Goal: Communication & Community: Answer question/provide support

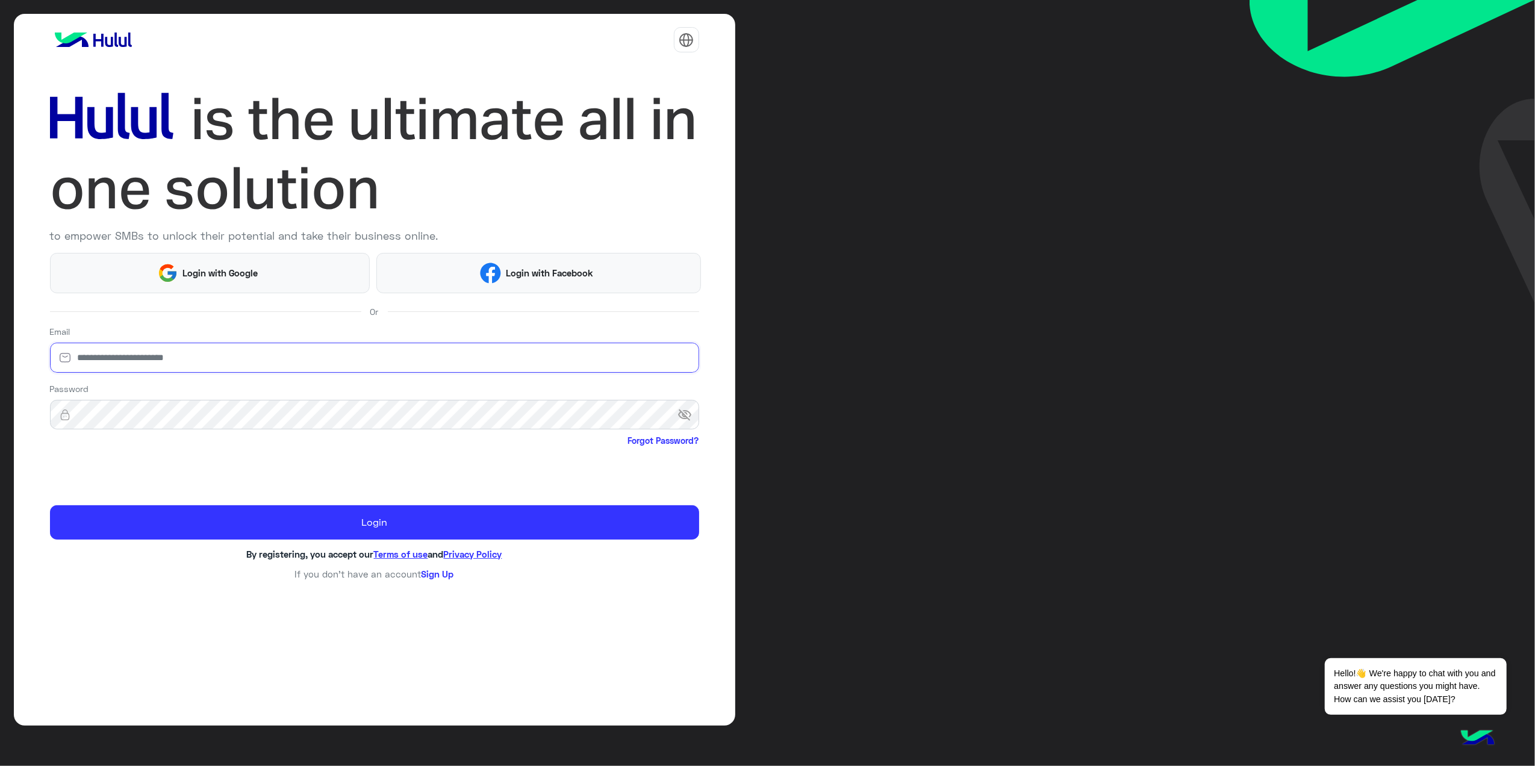
drag, startPoint x: 294, startPoint y: 346, endPoint x: 292, endPoint y: 352, distance: 6.3
click at [294, 346] on input "email" at bounding box center [374, 358] width 649 height 30
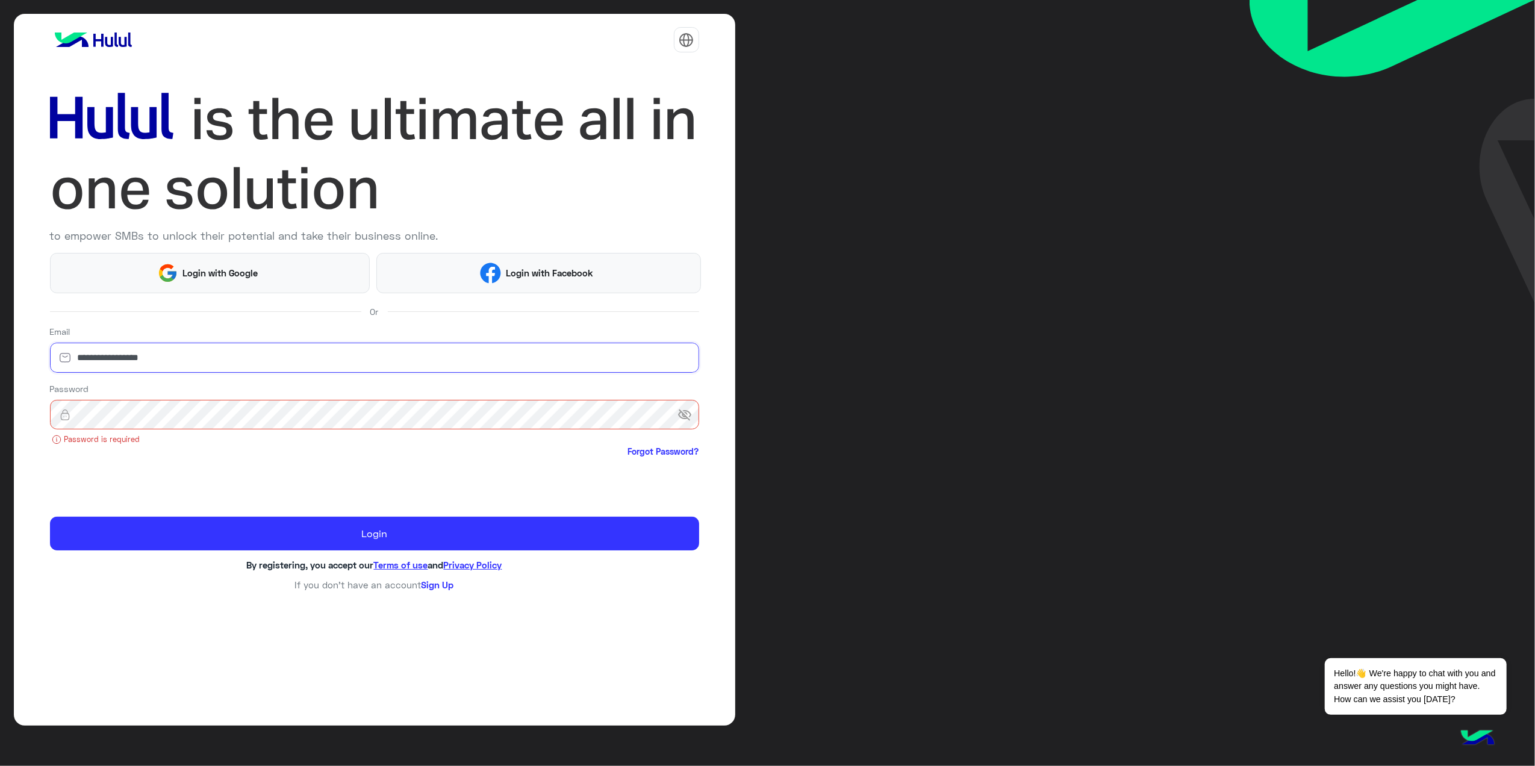
click at [95, 361] on input "**********" at bounding box center [374, 358] width 649 height 30
click at [185, 431] on div "Password visibility_off Password is required Forgot Password?" at bounding box center [374, 421] width 649 height 78
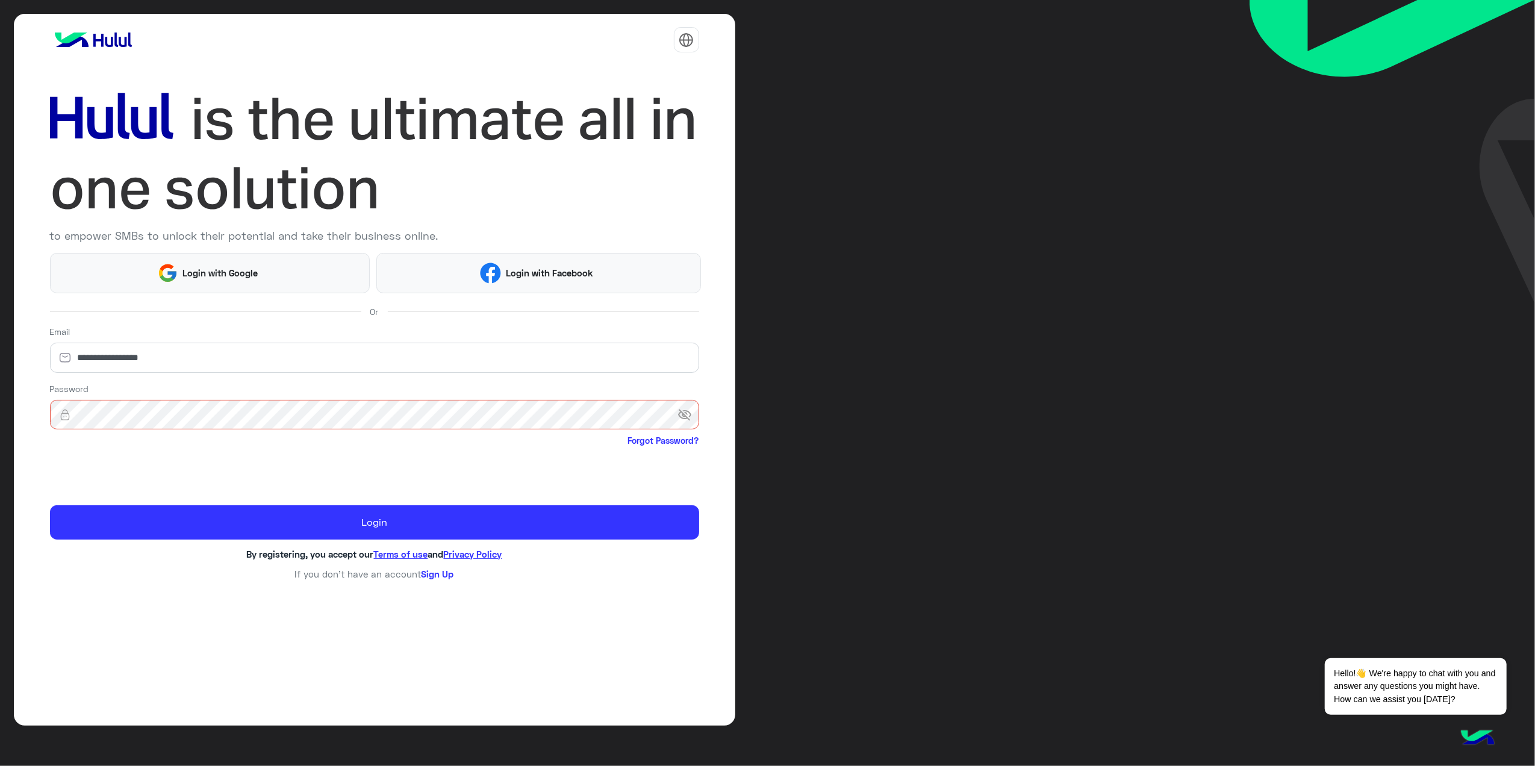
click at [683, 417] on span "visibility_off" at bounding box center [688, 415] width 22 height 22
drag, startPoint x: 93, startPoint y: 355, endPoint x: 100, endPoint y: 356, distance: 7.3
click at [100, 356] on input "**********" at bounding box center [374, 358] width 649 height 30
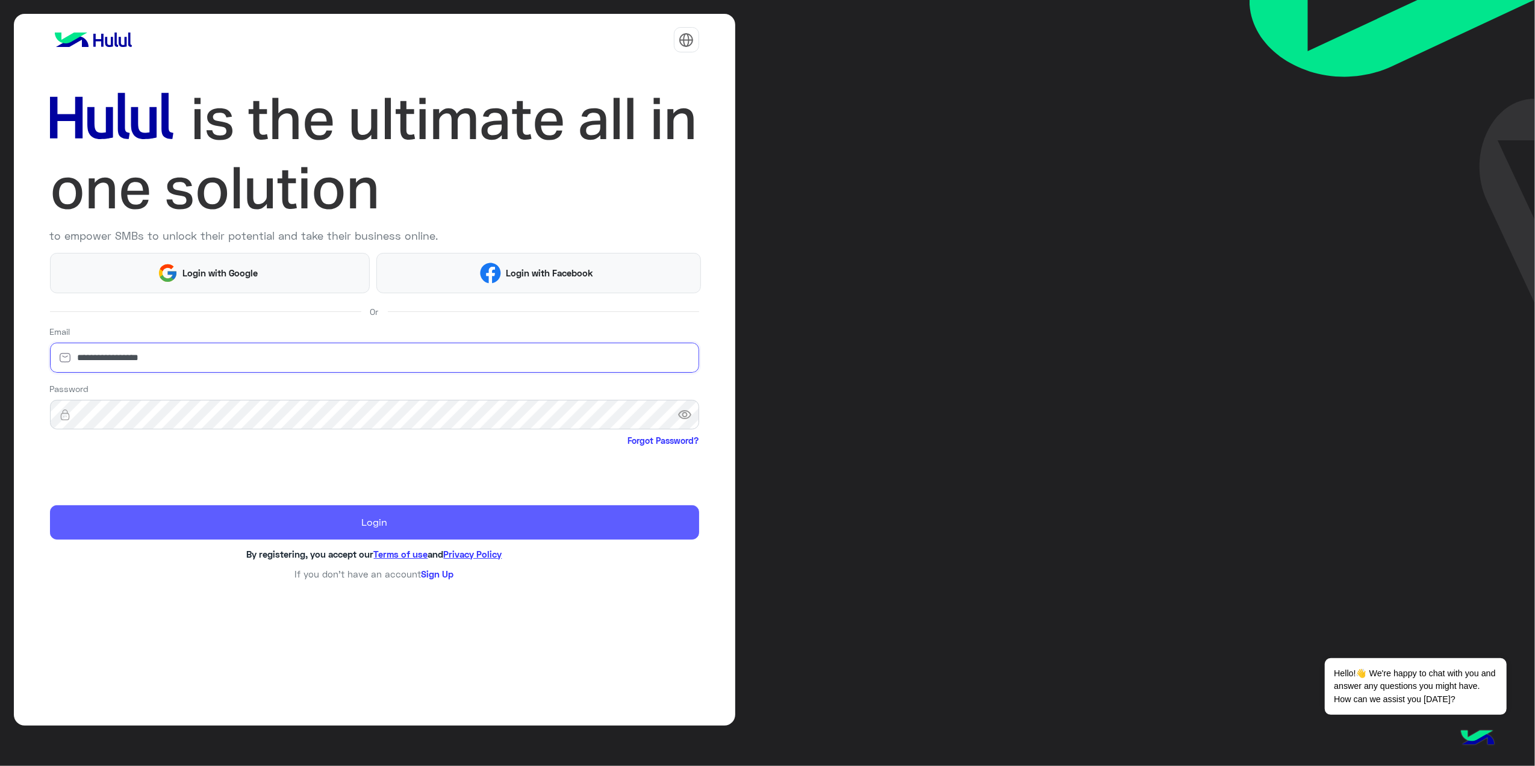
type input "**********"
click at [179, 516] on button "Login" at bounding box center [374, 522] width 649 height 34
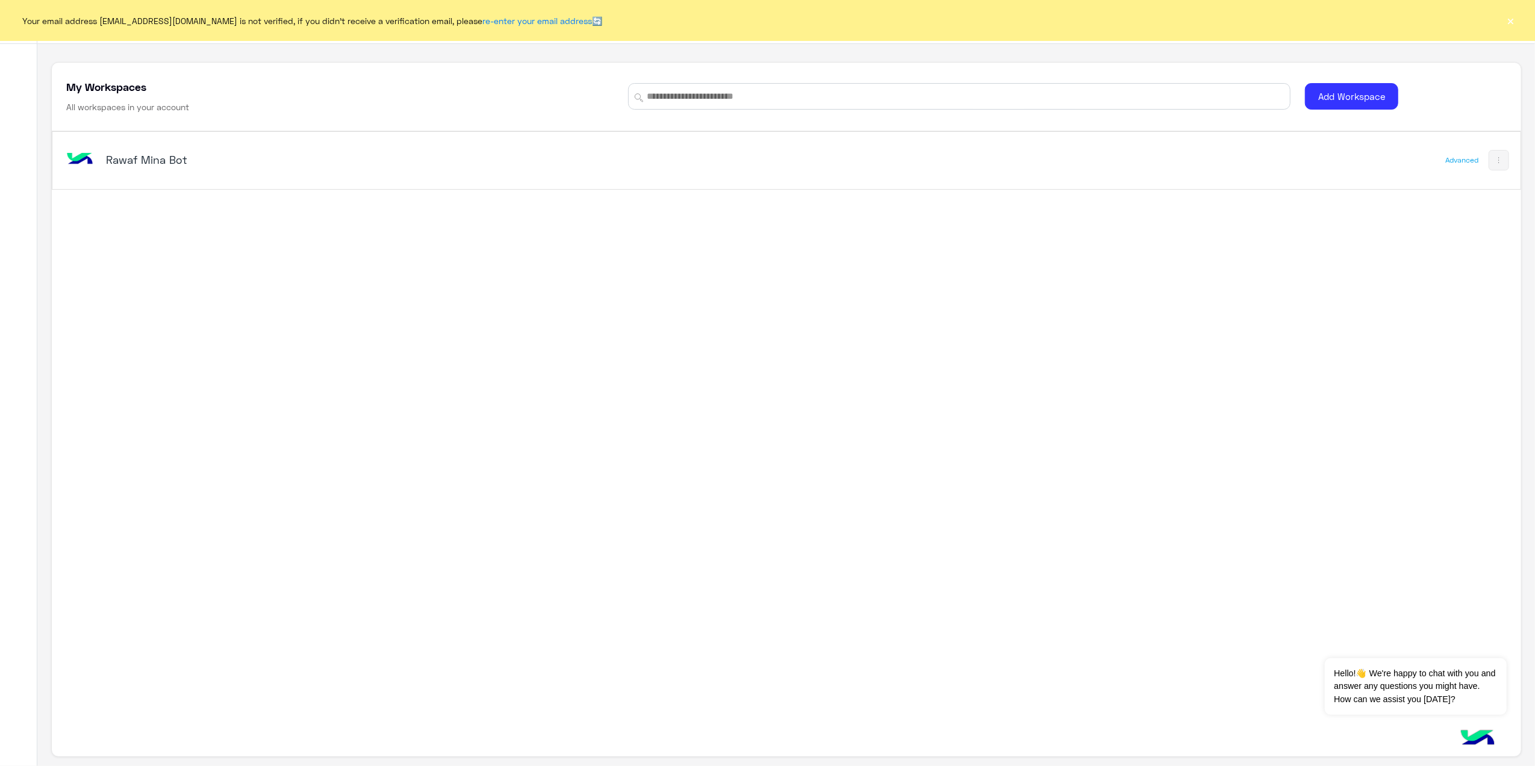
click at [1151, 171] on div "Rawaf Mina Bot Advanced" at bounding box center [786, 160] width 1468 height 57
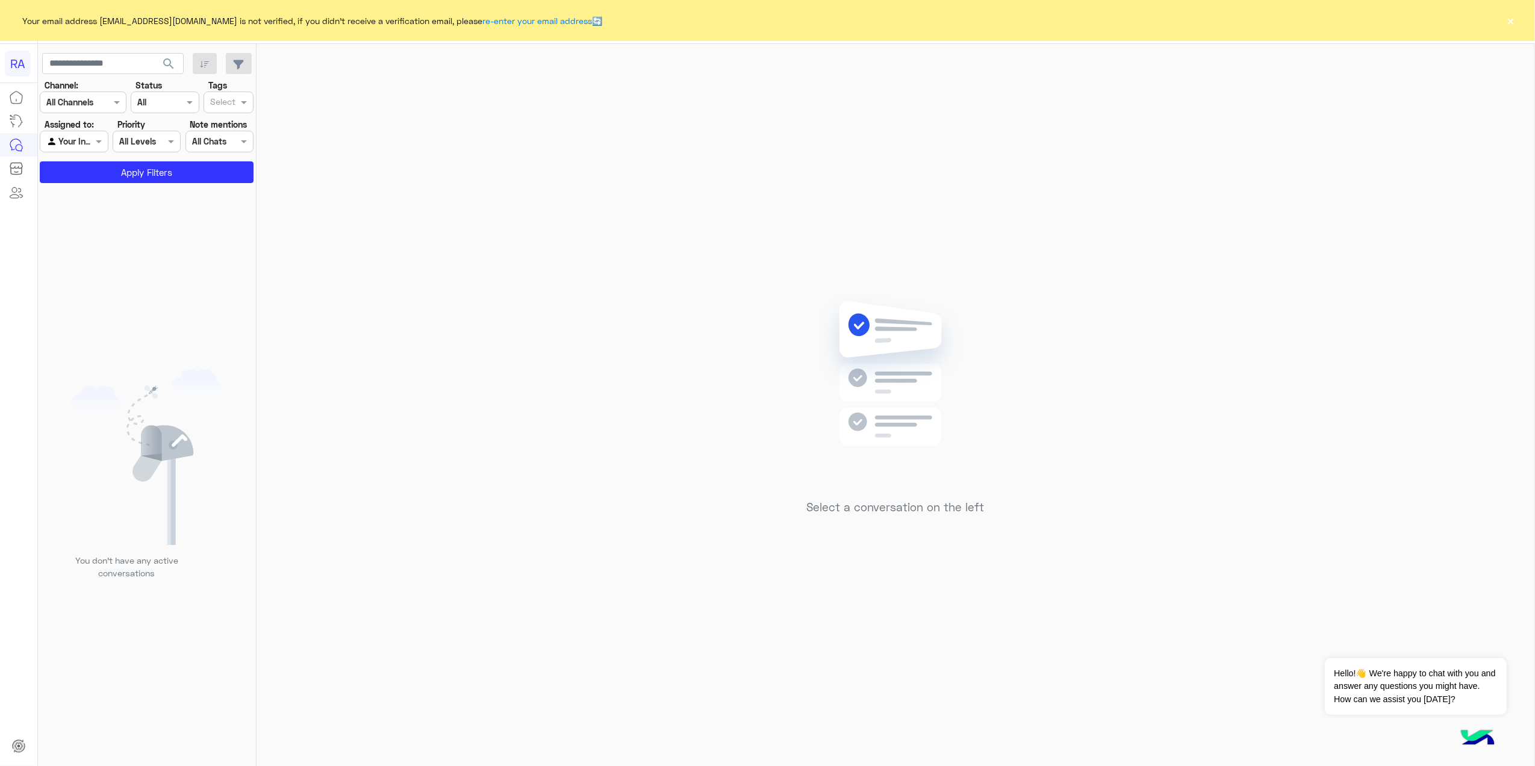
click at [1151, 20] on button "×" at bounding box center [1511, 20] width 12 height 12
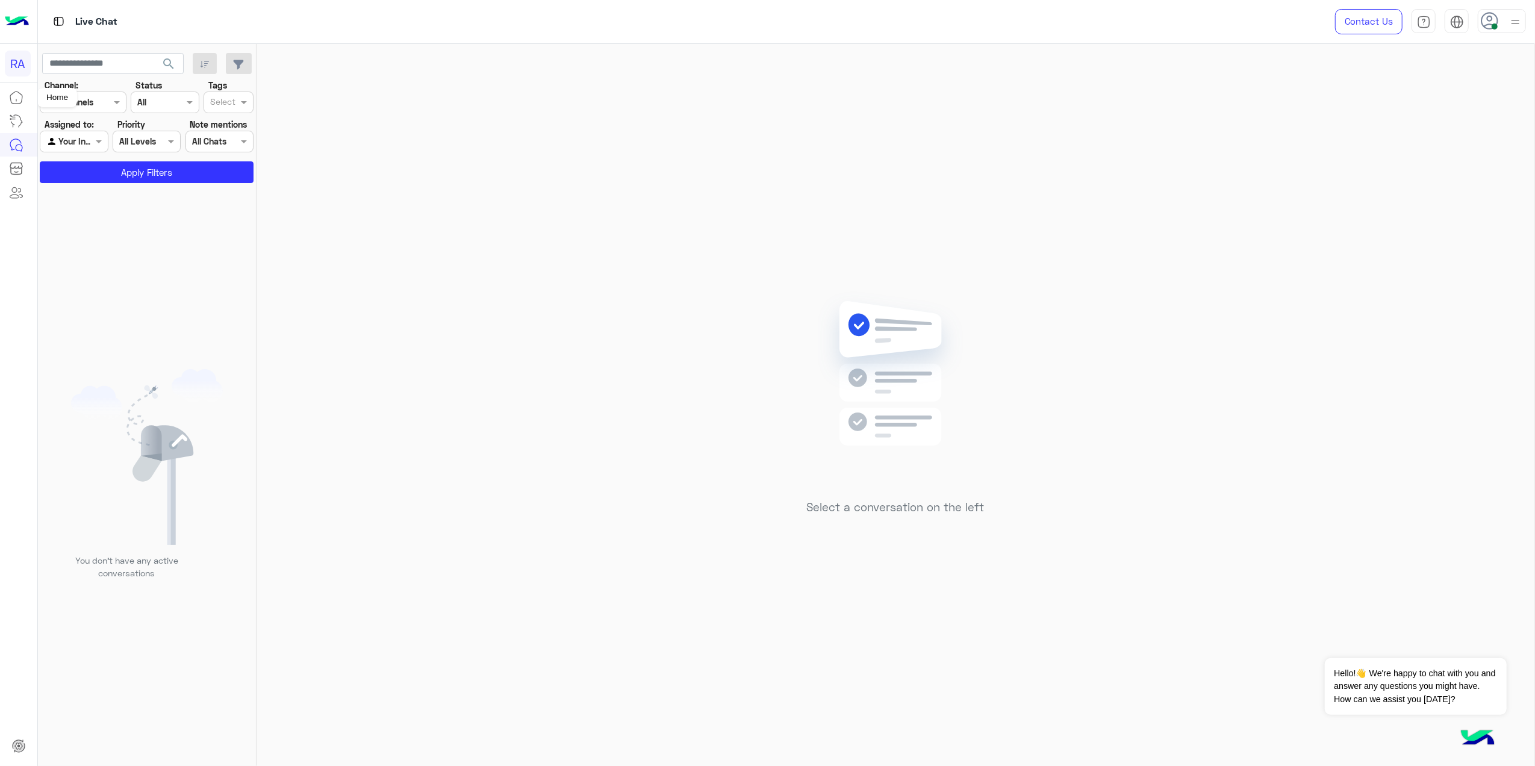
click at [20, 97] on icon at bounding box center [16, 97] width 14 height 14
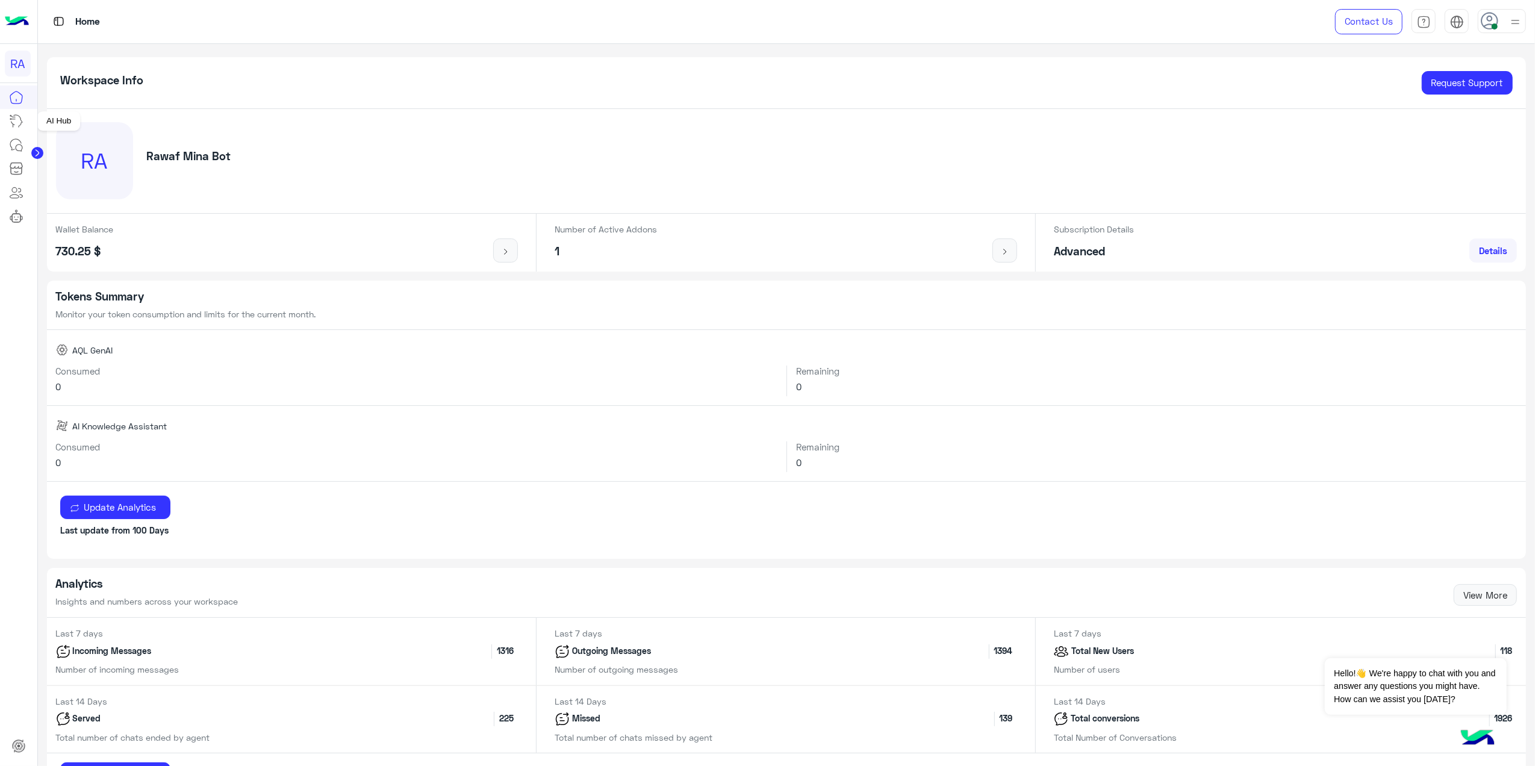
click at [22, 119] on icon at bounding box center [16, 121] width 14 height 14
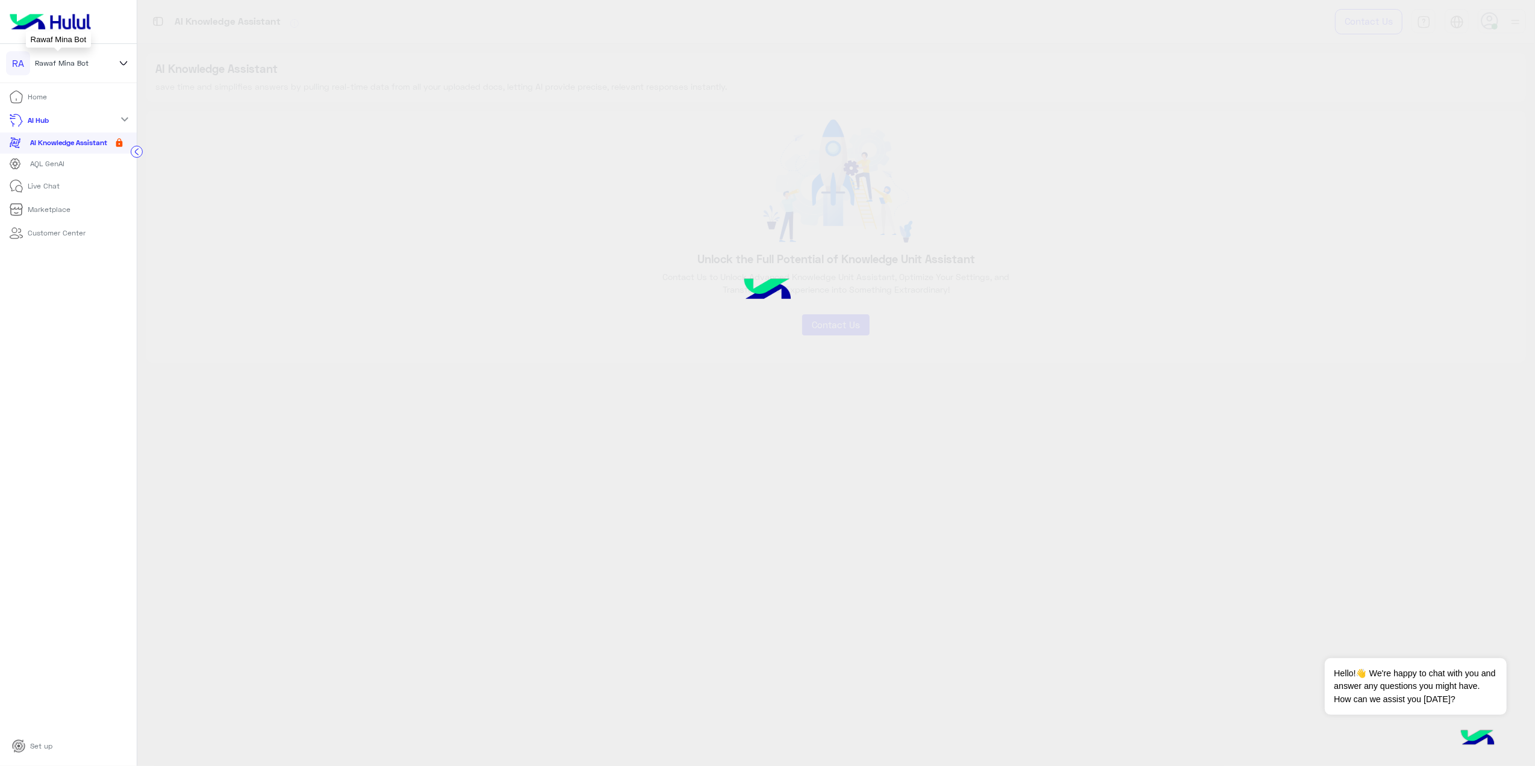
click at [63, 59] on span "Rawaf Mina Bot" at bounding box center [62, 63] width 54 height 11
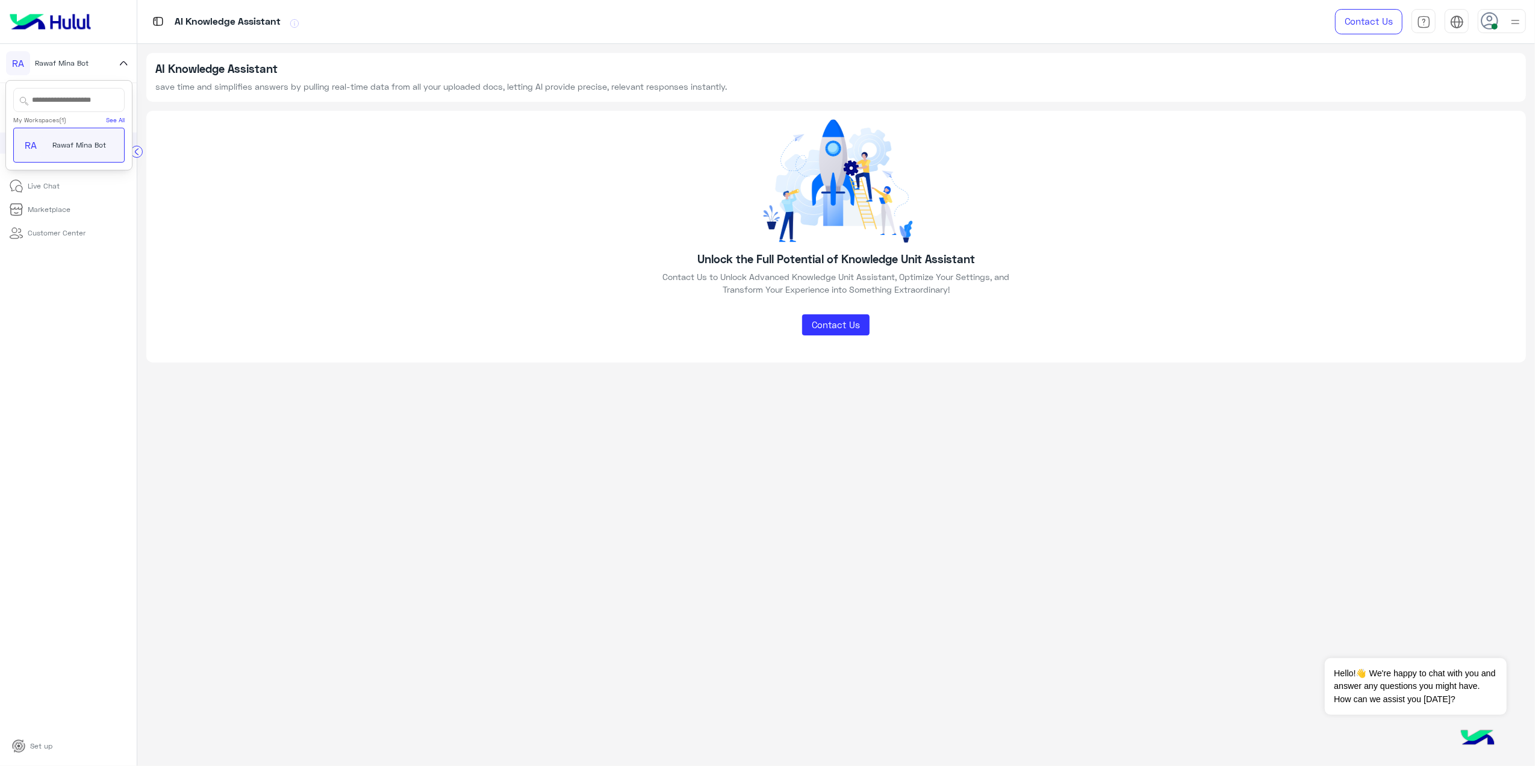
click at [75, 148] on span "Rawaf Mina Bot" at bounding box center [79, 145] width 54 height 11
click at [100, 61] on div "RA Rawaf Mina Bot" at bounding box center [58, 63] width 104 height 24
click at [73, 63] on span "Rawaf Mina Bot" at bounding box center [62, 63] width 54 height 11
click at [15, 67] on div "RA" at bounding box center [18, 63] width 24 height 24
click at [120, 66] on icon at bounding box center [123, 63] width 13 height 14
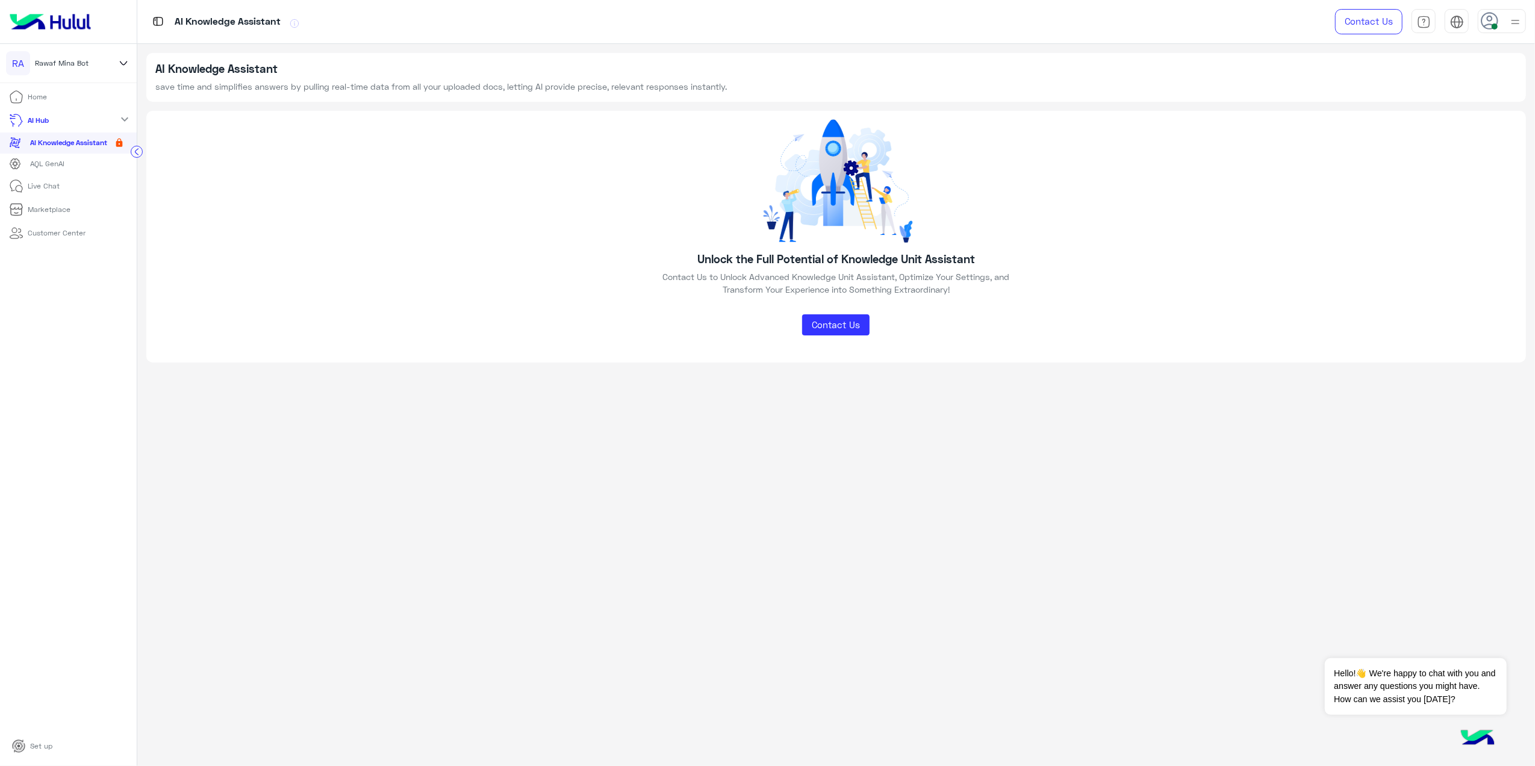
click at [120, 66] on icon at bounding box center [123, 63] width 13 height 14
click at [95, 68] on div "RA Rawaf Mina Bot" at bounding box center [58, 63] width 104 height 24
click at [82, 55] on div "RA Rawaf Mina Bot" at bounding box center [58, 63] width 104 height 24
click at [141, 63] on app-ai-assistant "AI Knowledge Assistant save time and simplifies answers by pulling real-time da…" at bounding box center [836, 404] width 1398 height 720
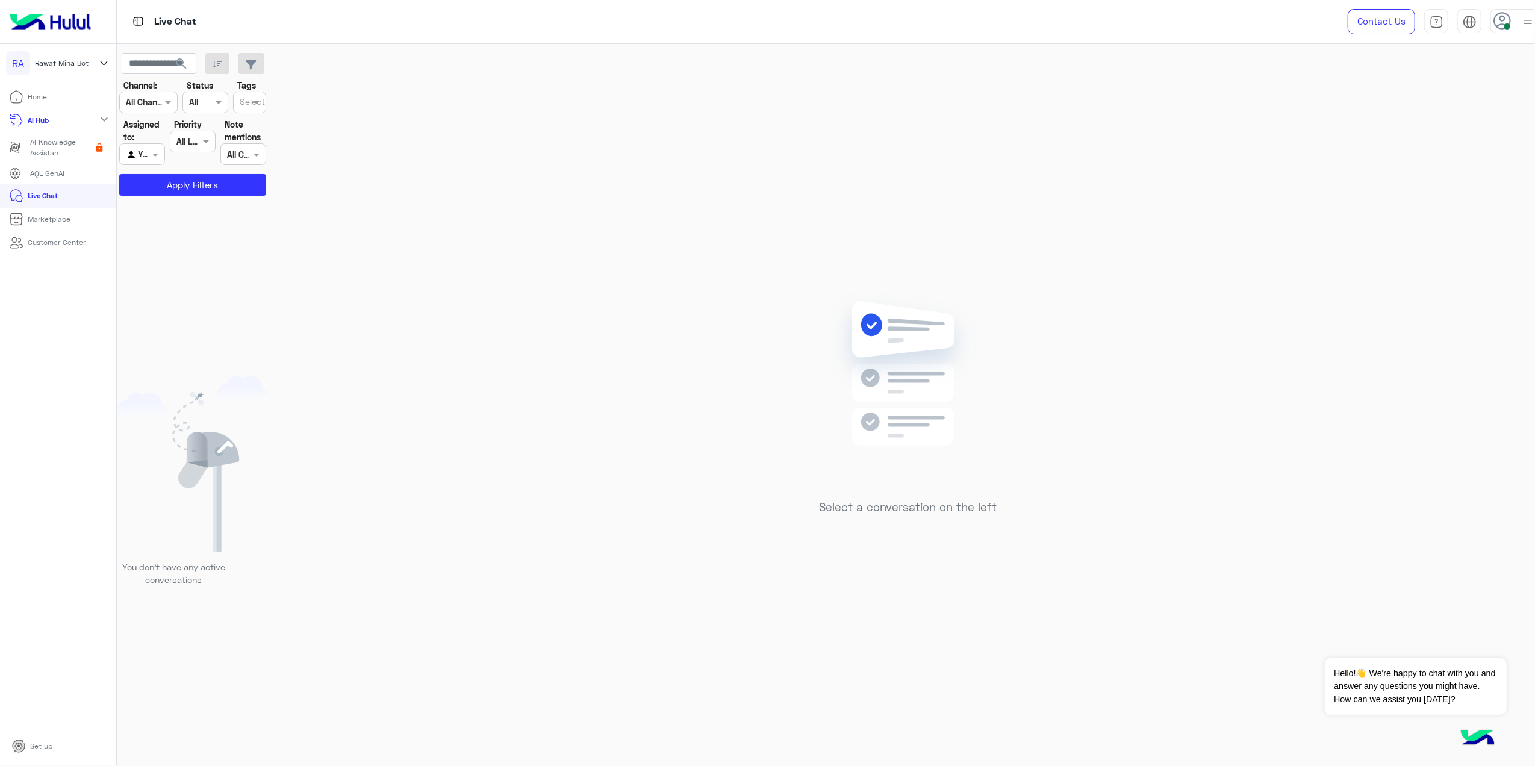
click at [102, 65] on icon at bounding box center [104, 63] width 13 height 14
click at [134, 155] on div at bounding box center [142, 154] width 45 height 14
click at [150, 197] on b "Unassigned" at bounding box center [160, 201] width 46 height 10
click at [165, 181] on button "Apply Filters" at bounding box center [193, 185] width 148 height 22
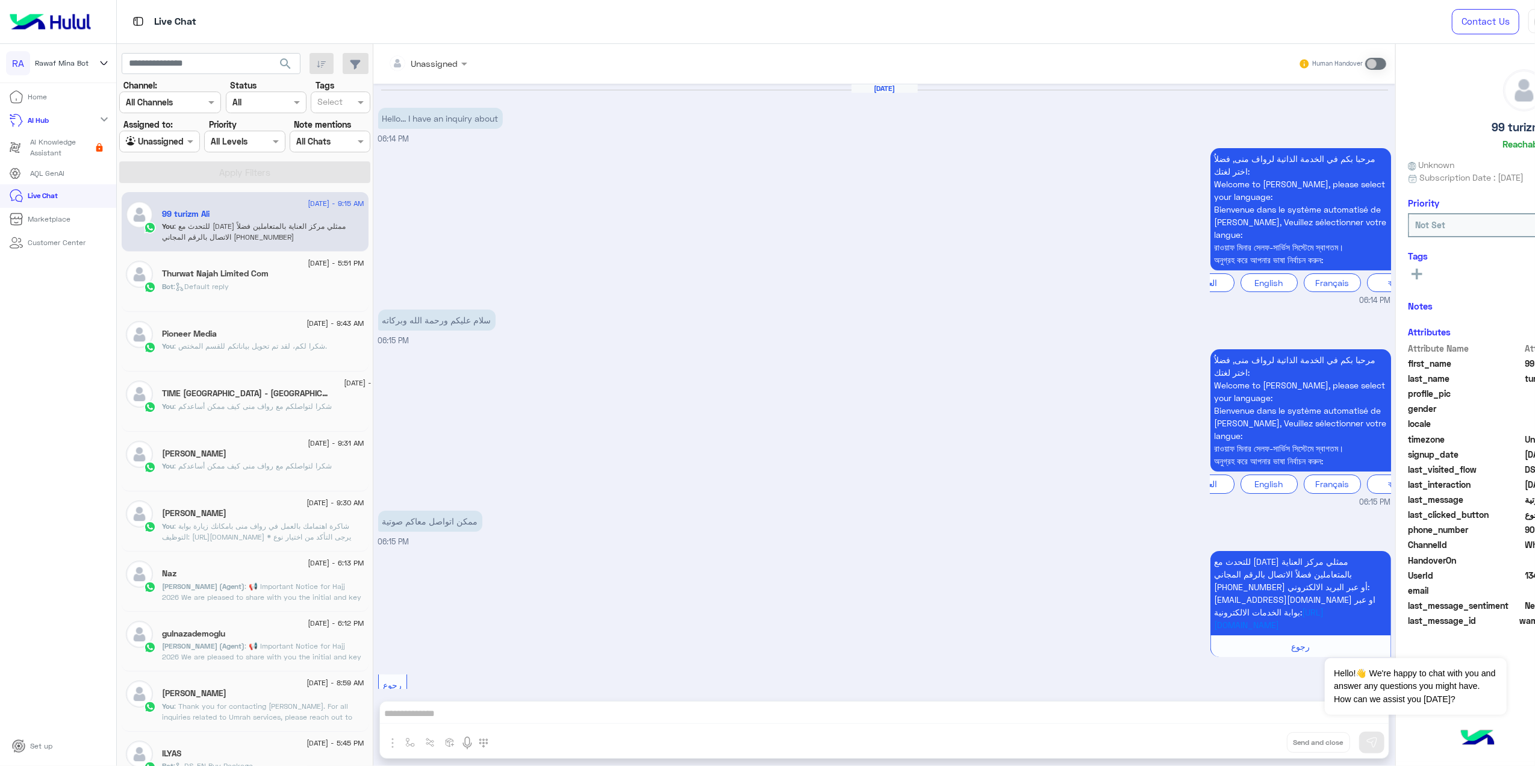
scroll to position [269, 0]
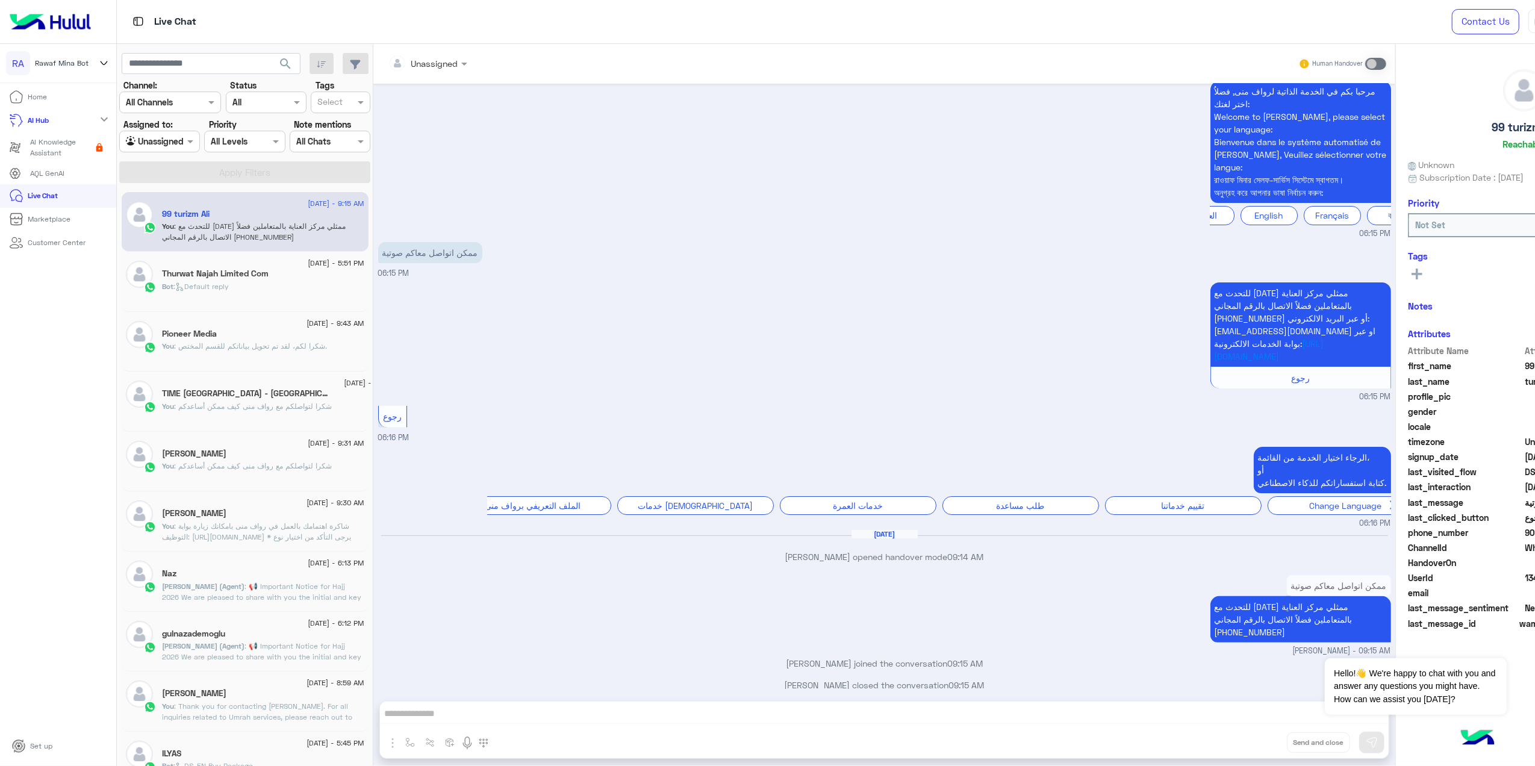
click at [226, 278] on h5 "Thurwat Najah Limited Com" at bounding box center [215, 274] width 107 height 10
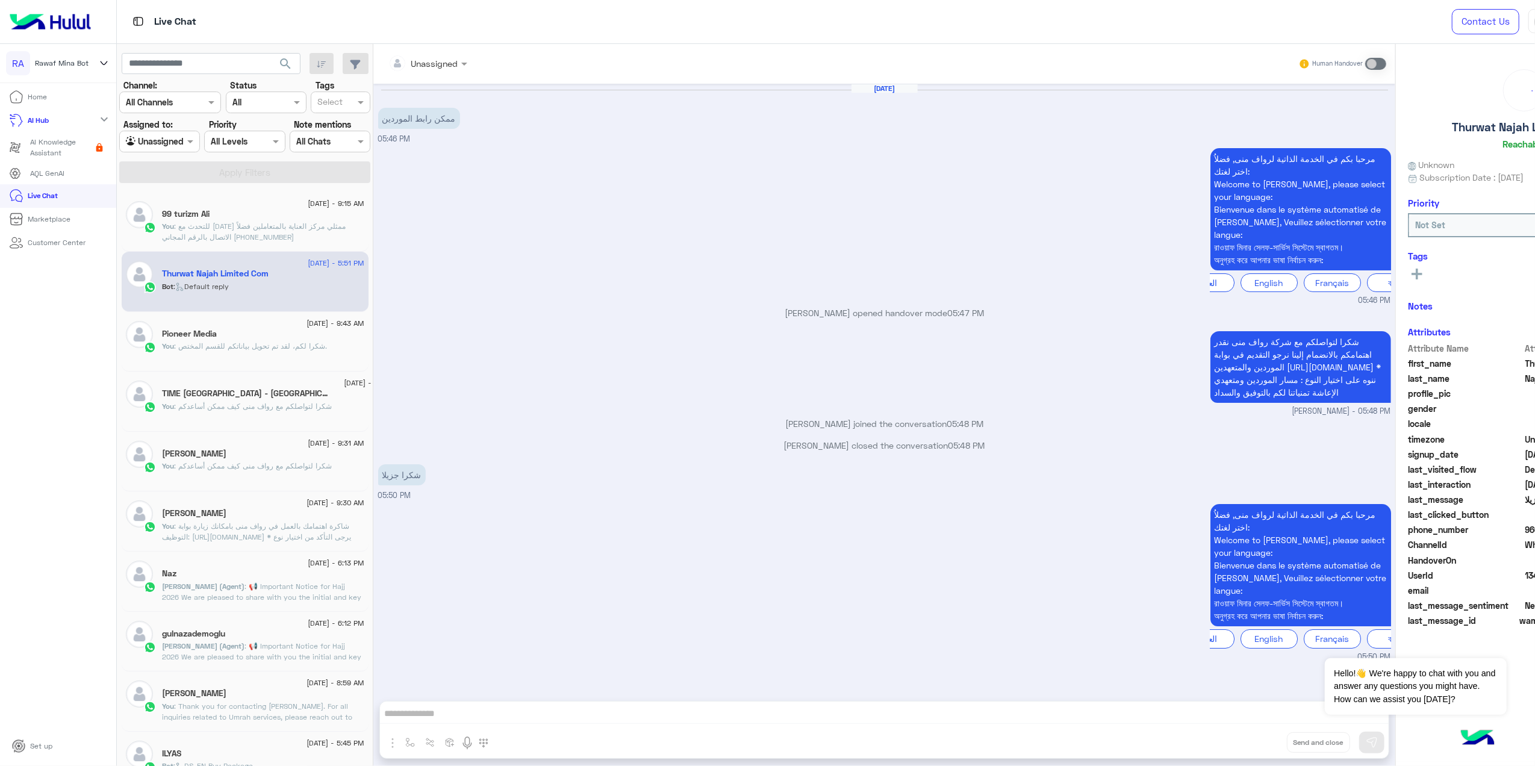
scroll to position [8, 0]
click at [230, 227] on span ": للتحدث مع [DATE] ممثلي مركز العناية بالمتعاملين فضلاً الاتصال بالرقم المجاني …" at bounding box center [254, 232] width 184 height 20
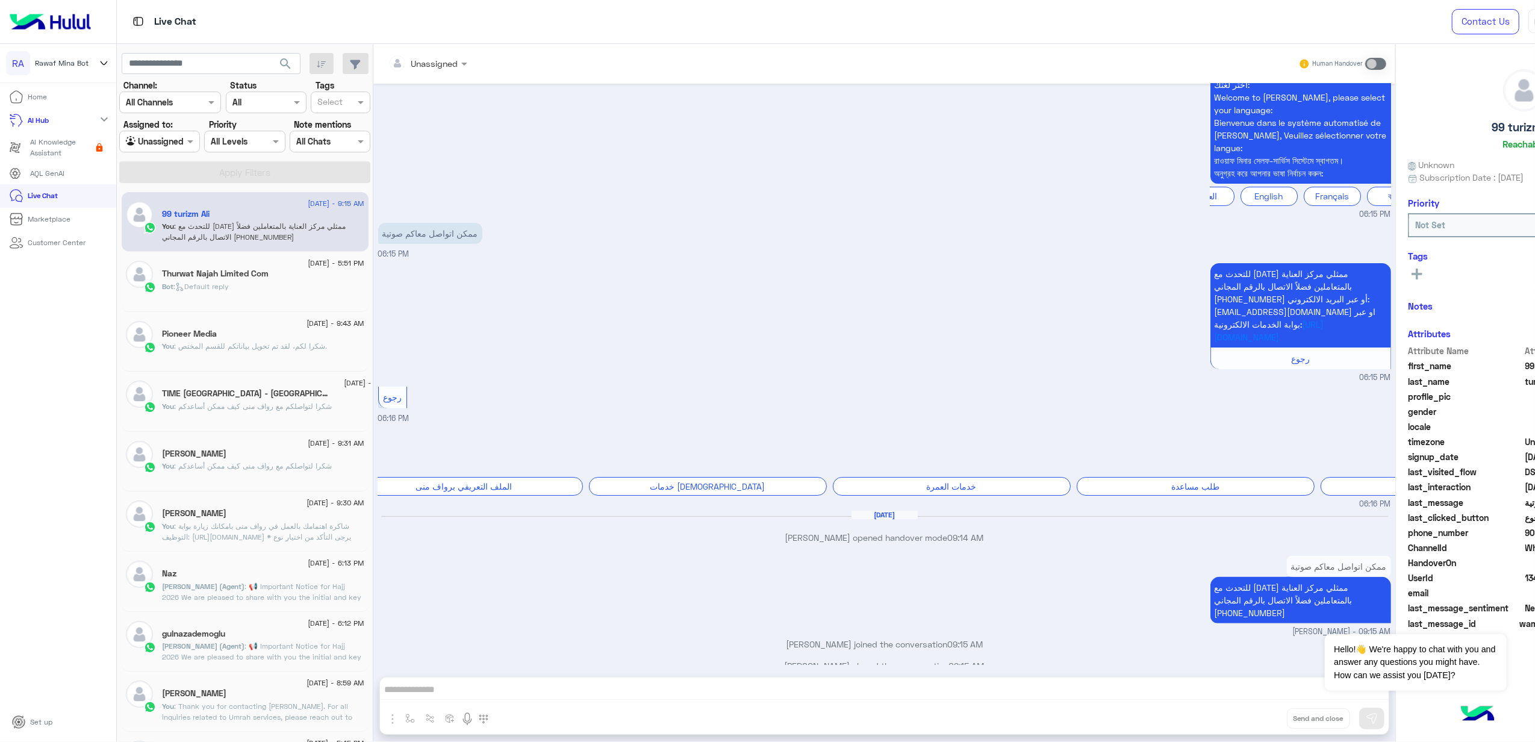
scroll to position [293, 0]
